Goal: Task Accomplishment & Management: Use online tool/utility

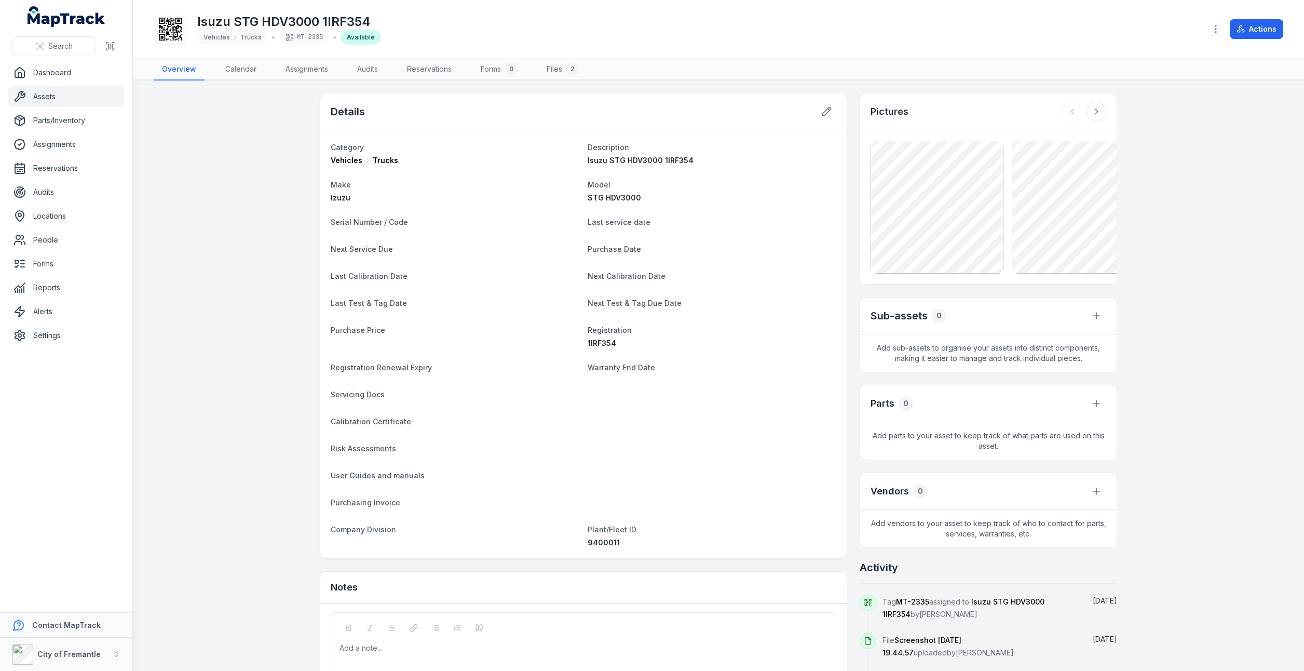
scroll to position [73, 0]
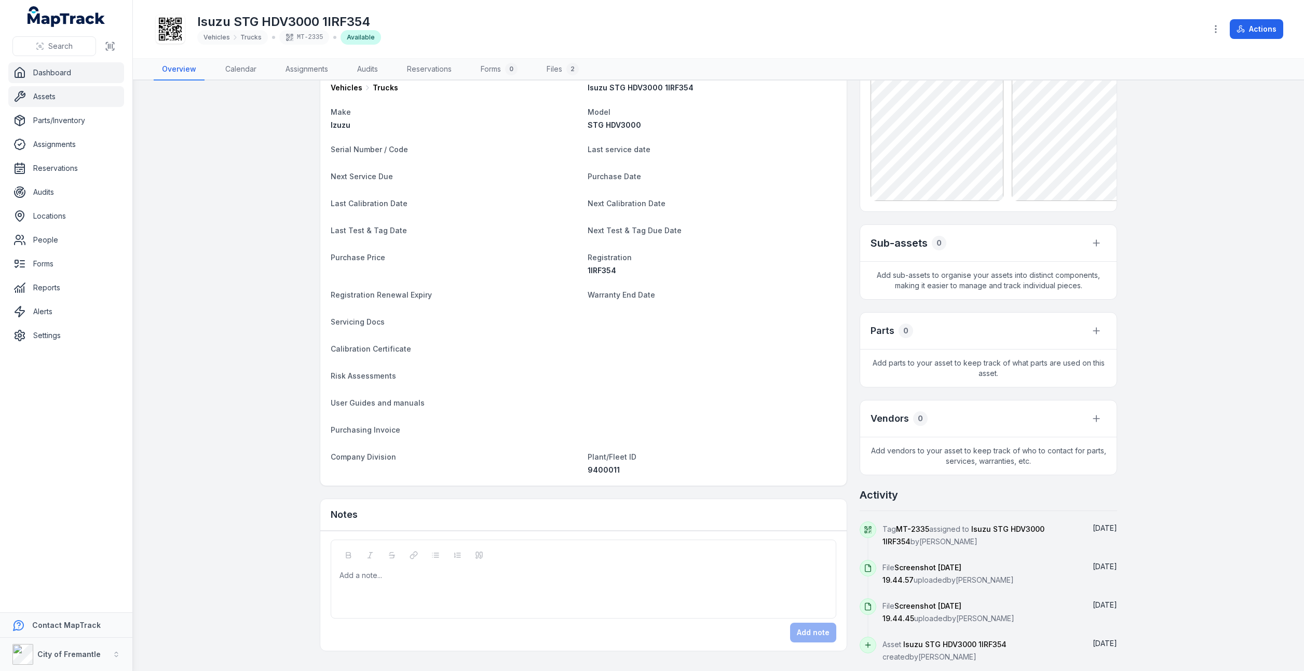
click at [44, 71] on link "Dashboard" at bounding box center [66, 72] width 116 height 21
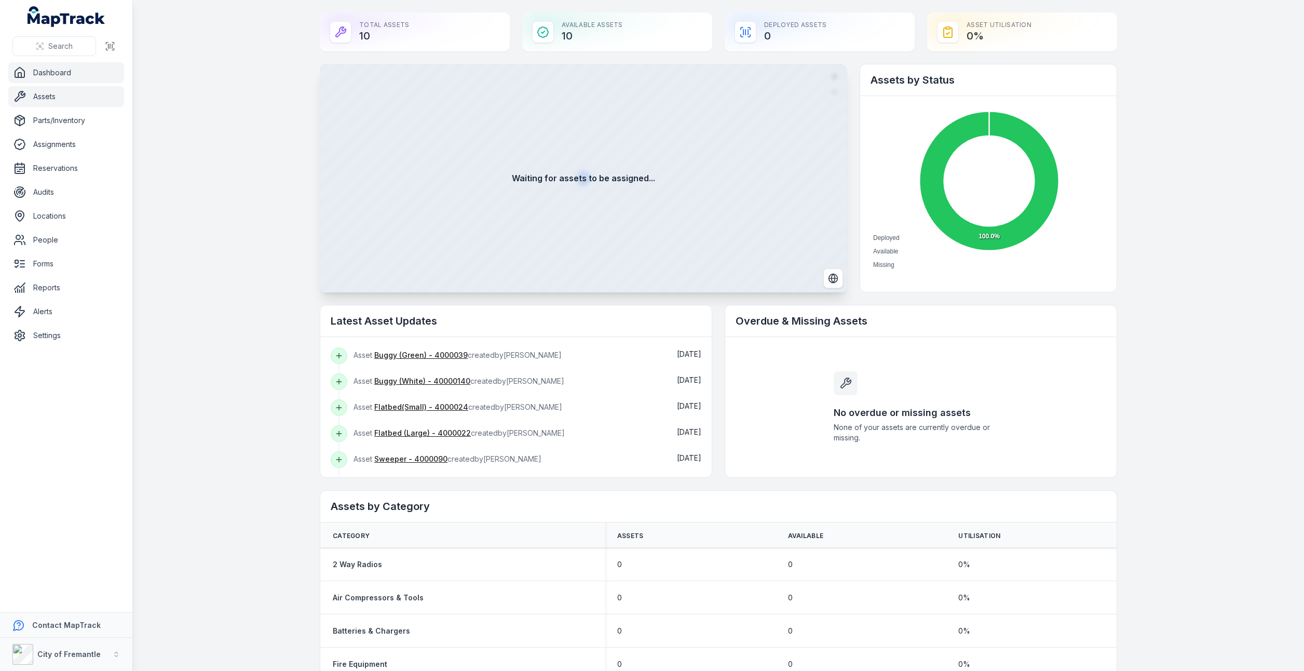
click at [55, 99] on link "Assets" at bounding box center [66, 96] width 116 height 21
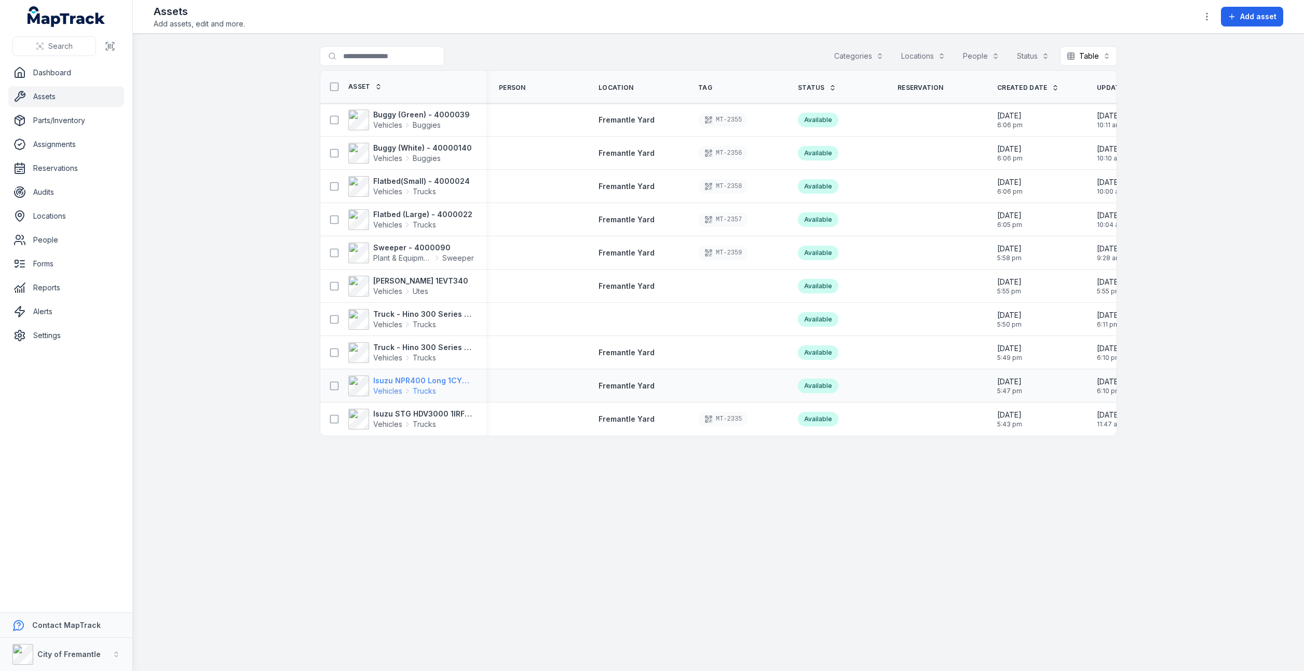
click at [392, 390] on span "Vehicles" at bounding box center [387, 391] width 29 height 10
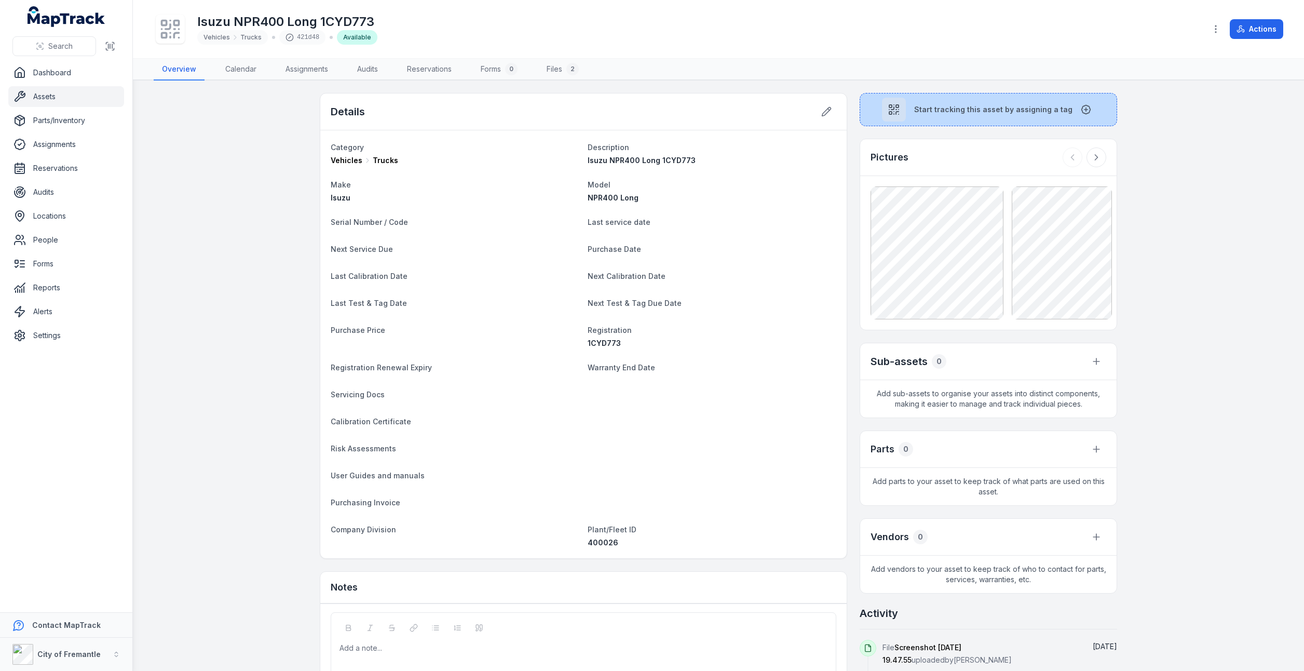
click at [979, 120] on button "Start tracking this asset by assigning a tag" at bounding box center [988, 109] width 257 height 33
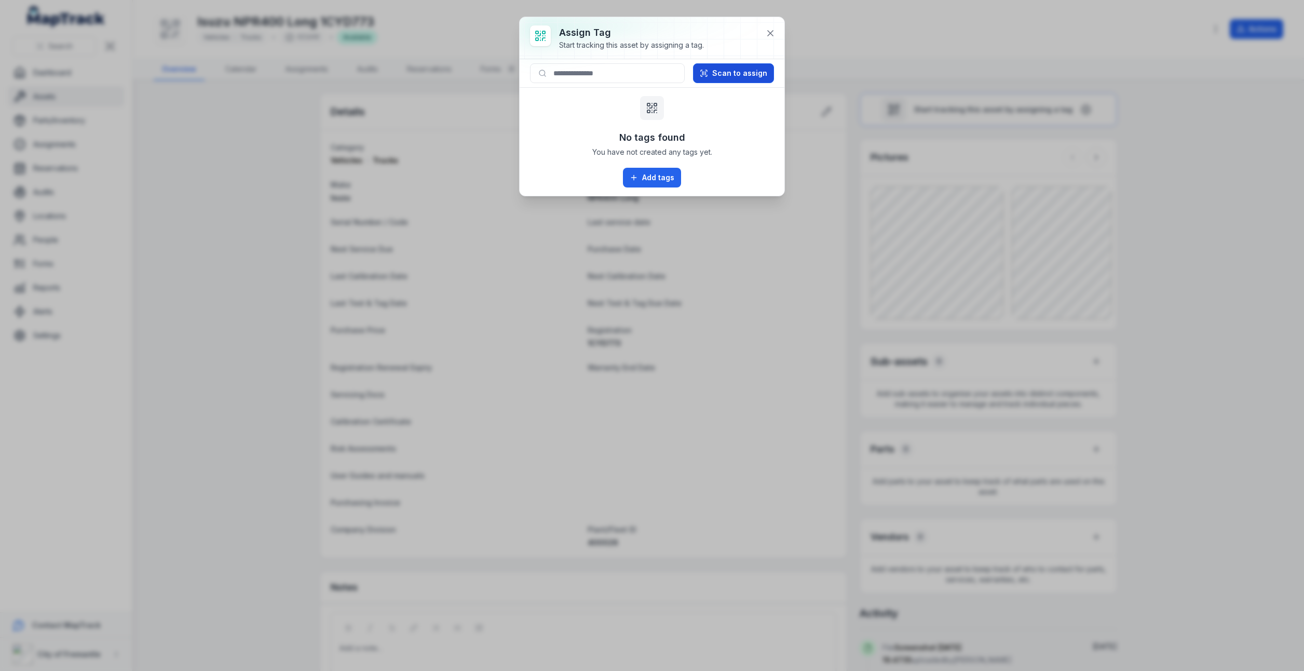
click at [740, 77] on button "Scan to assign" at bounding box center [733, 73] width 81 height 20
